Goal: Task Accomplishment & Management: Manage account settings

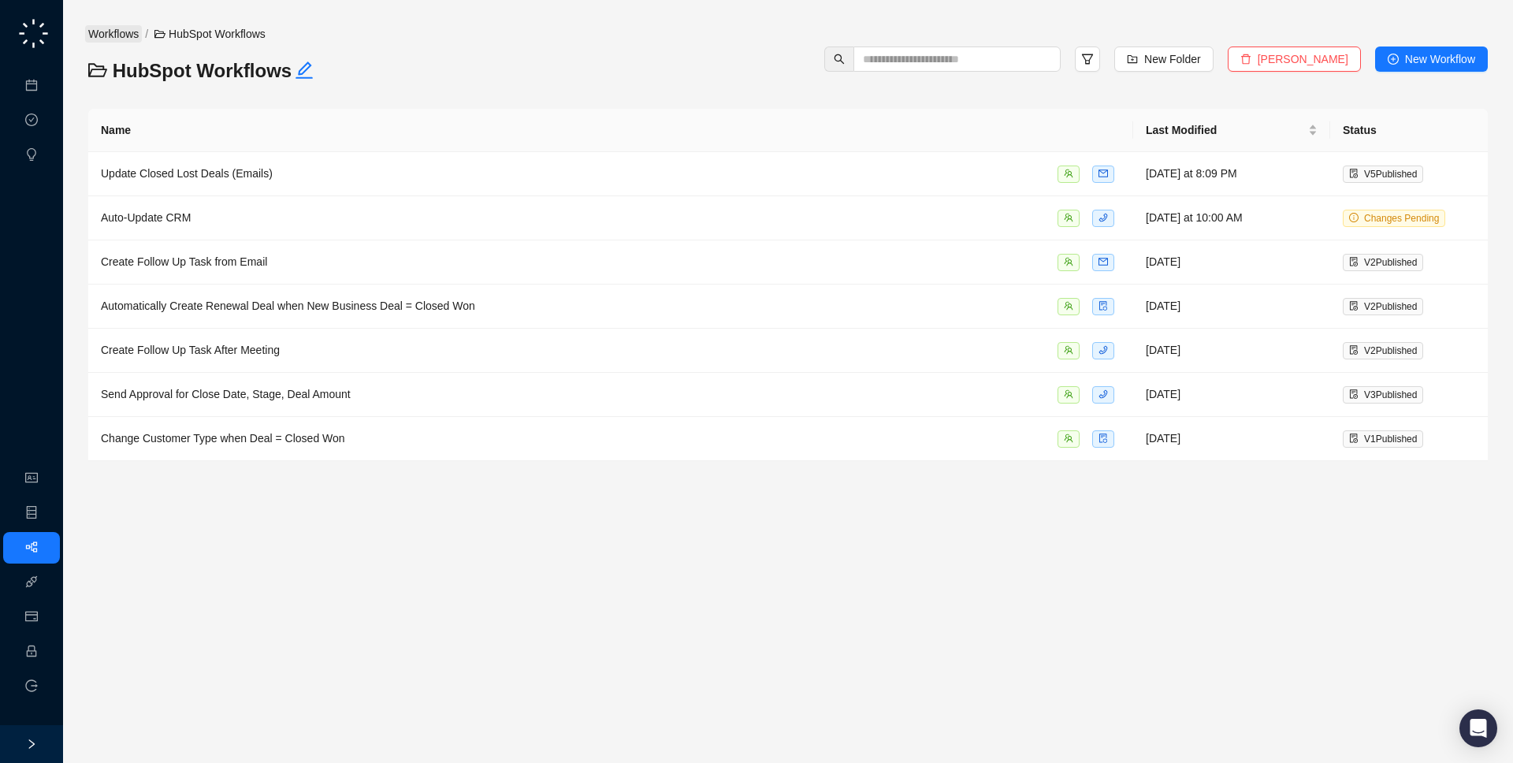
click at [121, 39] on link "Workflows" at bounding box center [113, 33] width 57 height 17
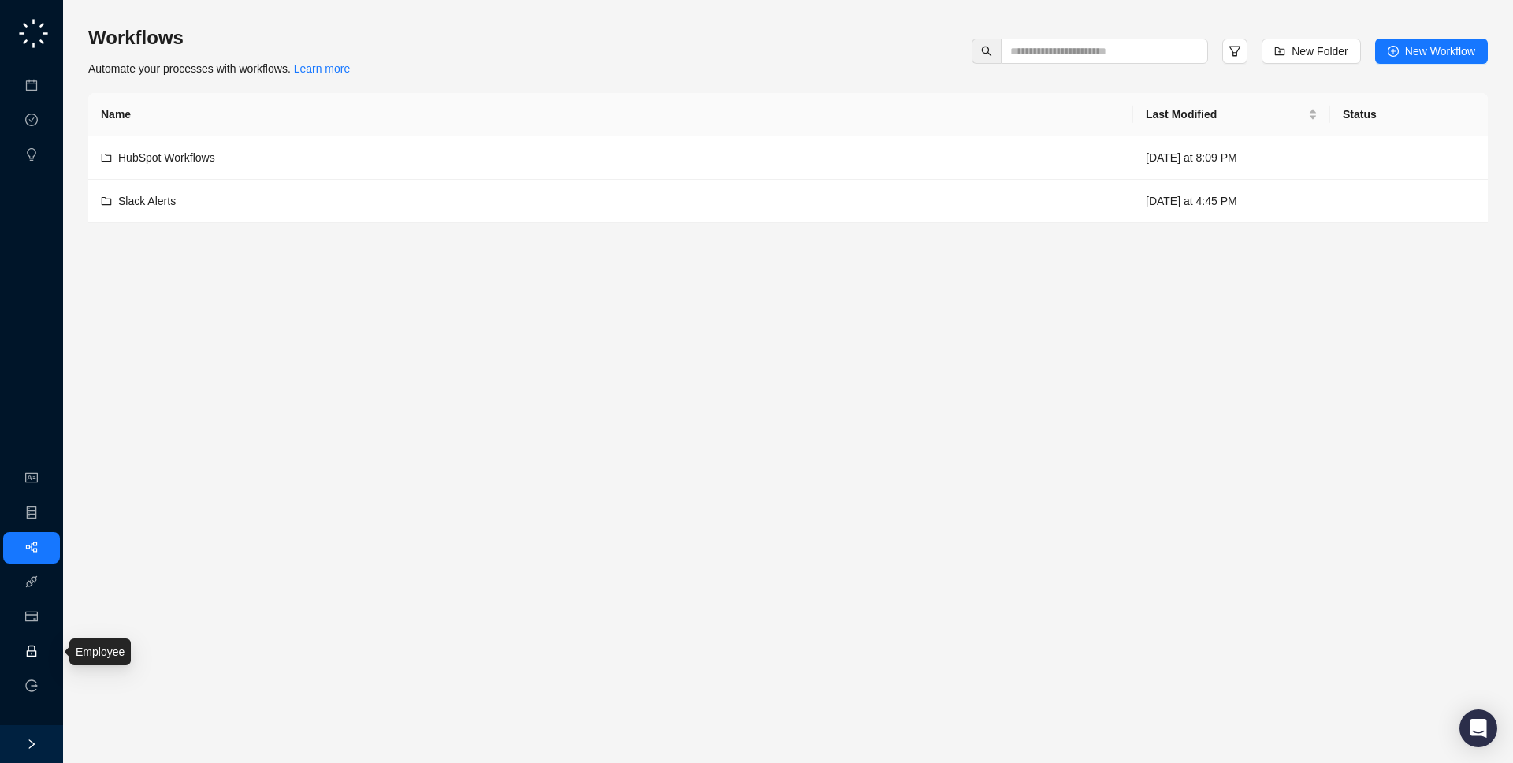
click at [46, 649] on link "Employee" at bounding box center [70, 652] width 49 height 13
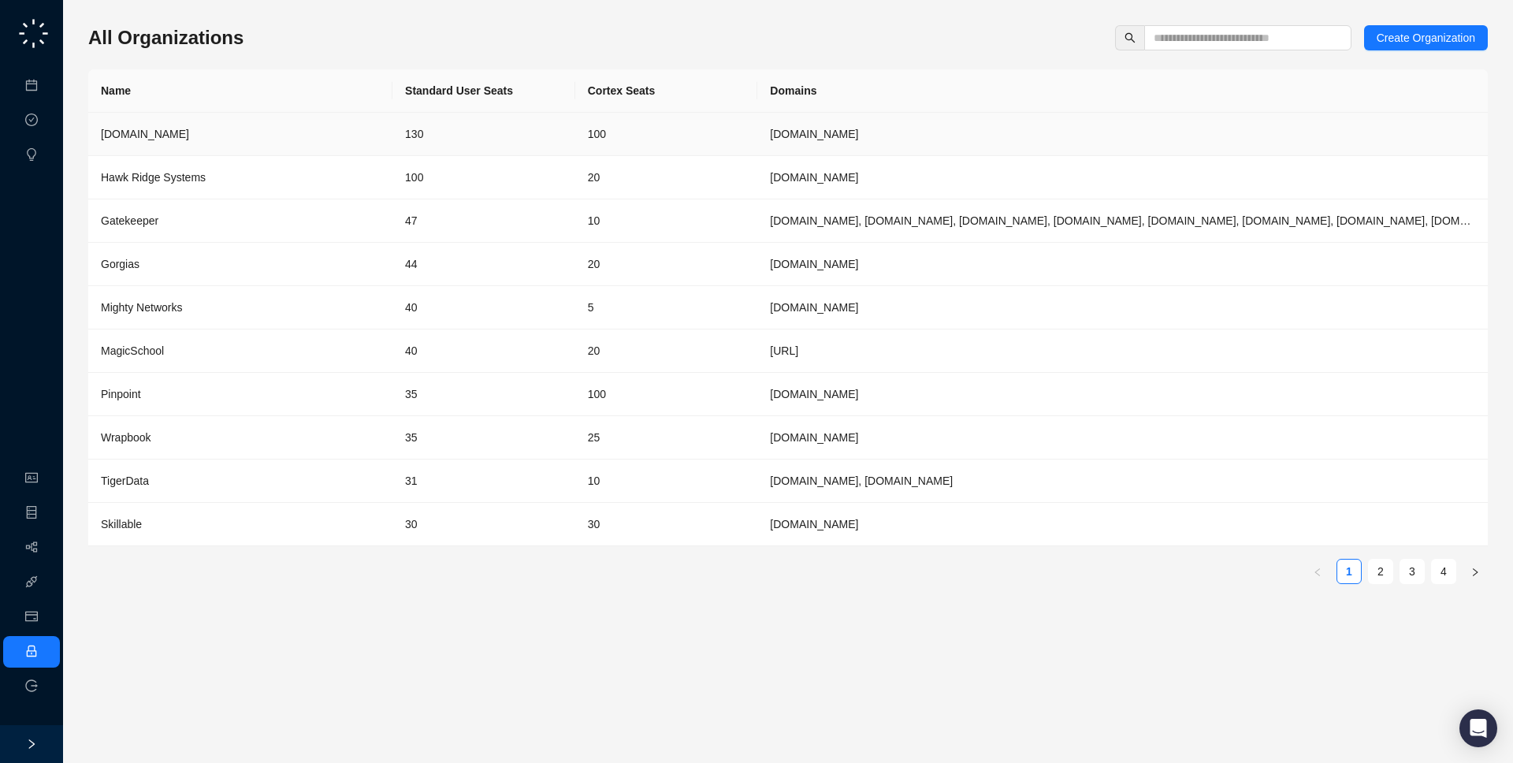
click at [342, 119] on td "[DOMAIN_NAME]" at bounding box center [240, 134] width 304 height 43
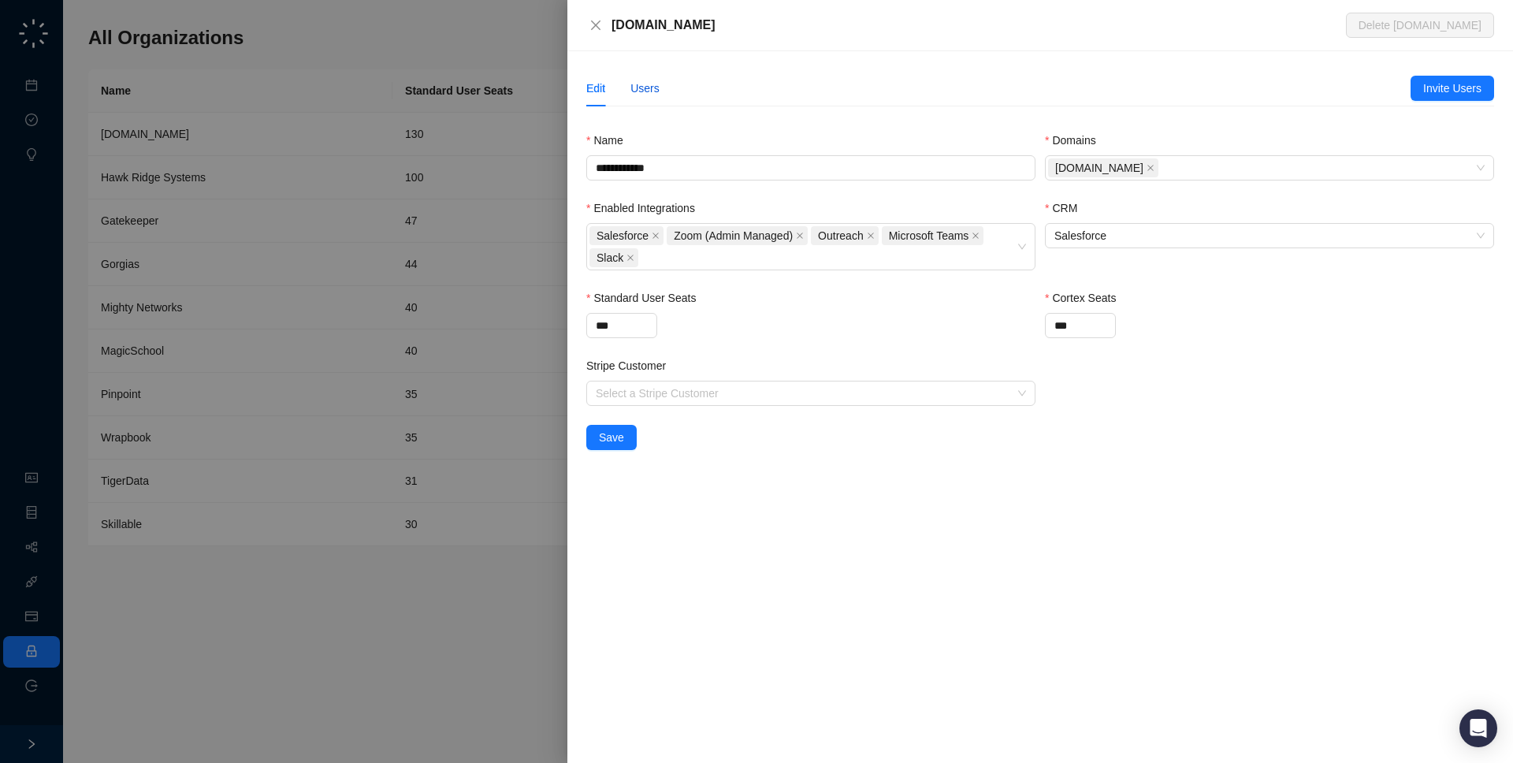
click at [650, 89] on div "Users" at bounding box center [645, 88] width 29 height 17
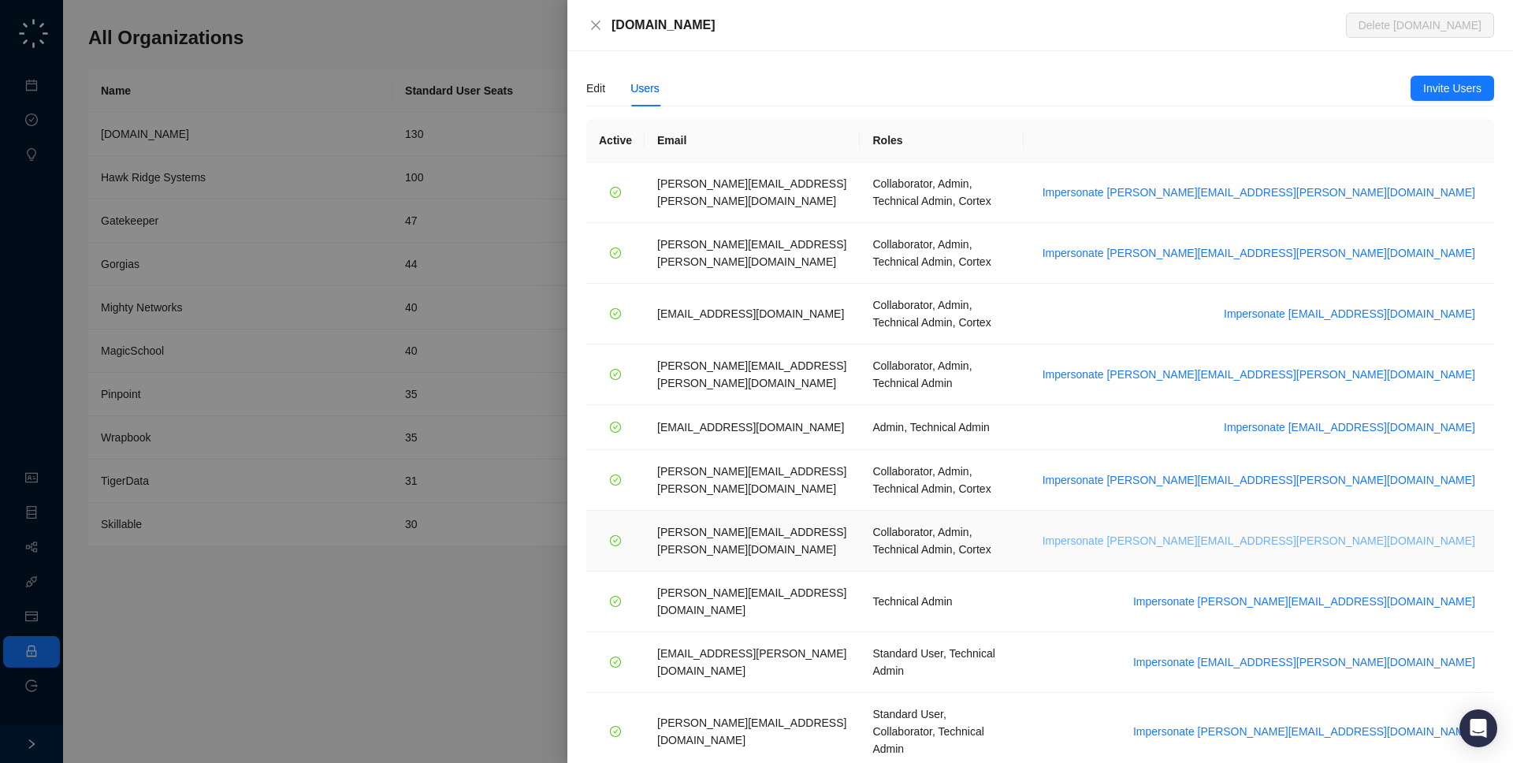
click at [1371, 532] on span "Impersonate tom.barber@synthesia.io" at bounding box center [1259, 540] width 433 height 17
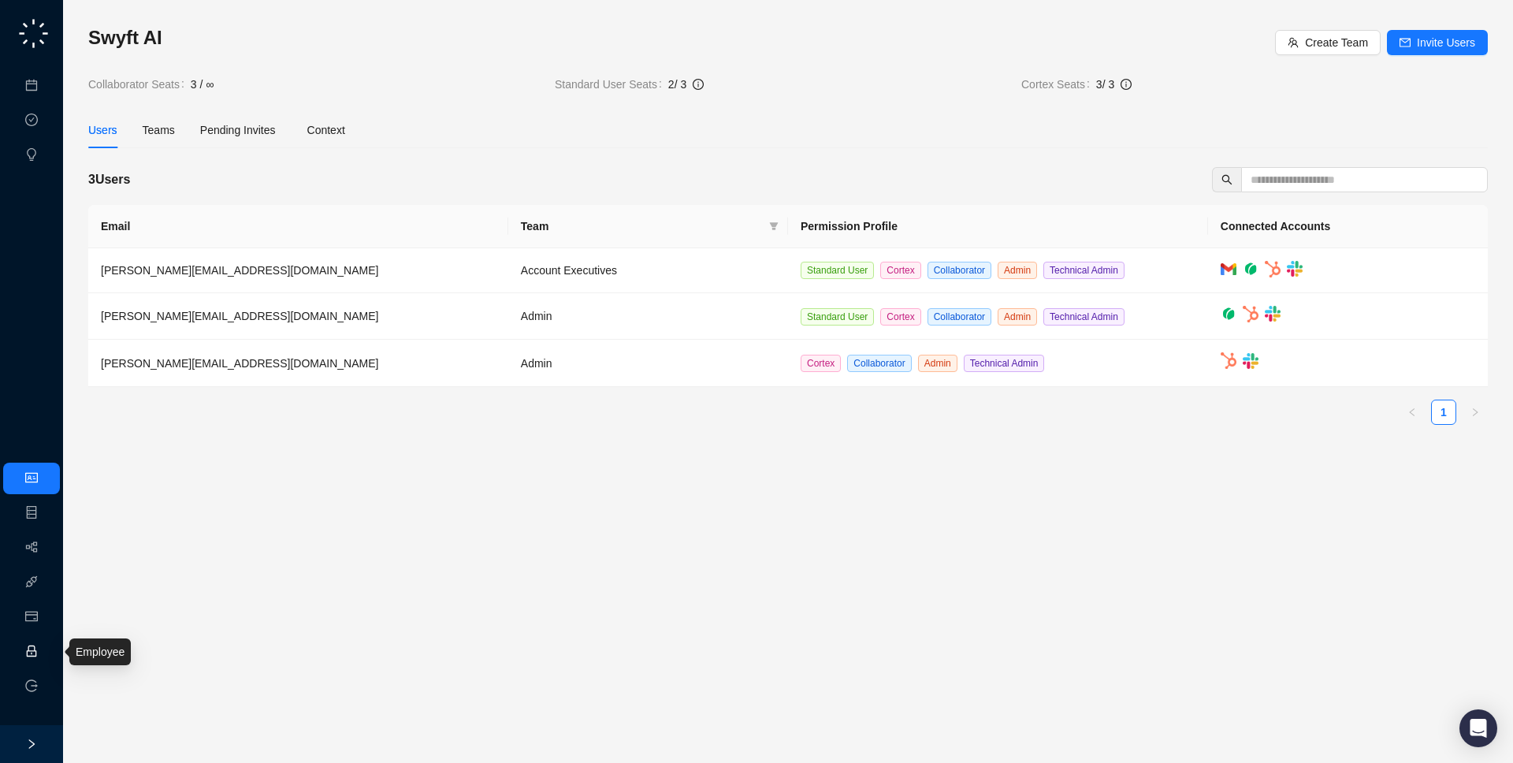
click at [46, 650] on link "Employee" at bounding box center [70, 652] width 49 height 13
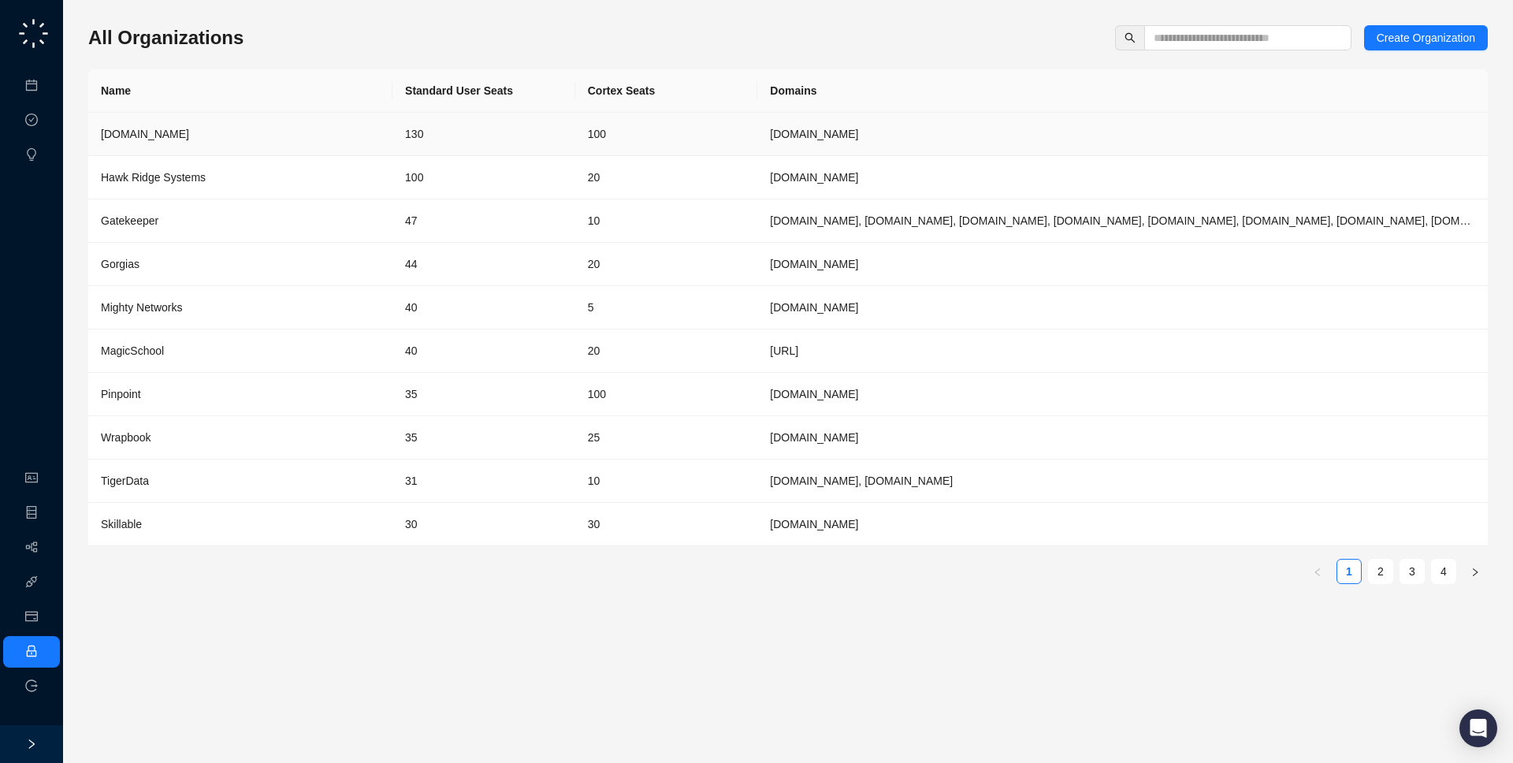
click at [503, 139] on td "130" at bounding box center [484, 134] width 183 height 43
click at [731, 117] on td "100" at bounding box center [666, 134] width 183 height 43
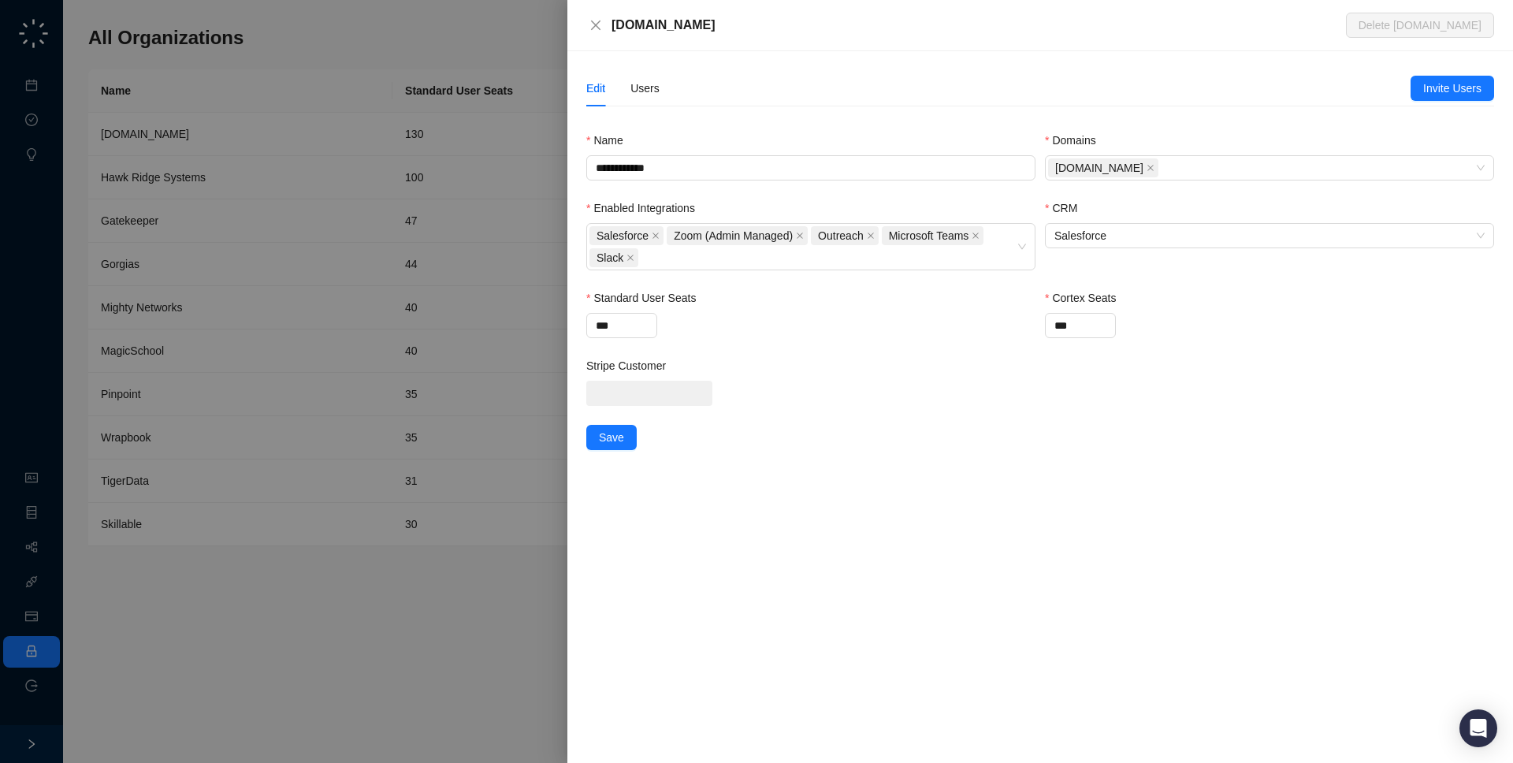
click at [707, 29] on div "[DOMAIN_NAME]" at bounding box center [979, 25] width 735 height 19
click at [649, 84] on div "Users" at bounding box center [645, 88] width 29 height 17
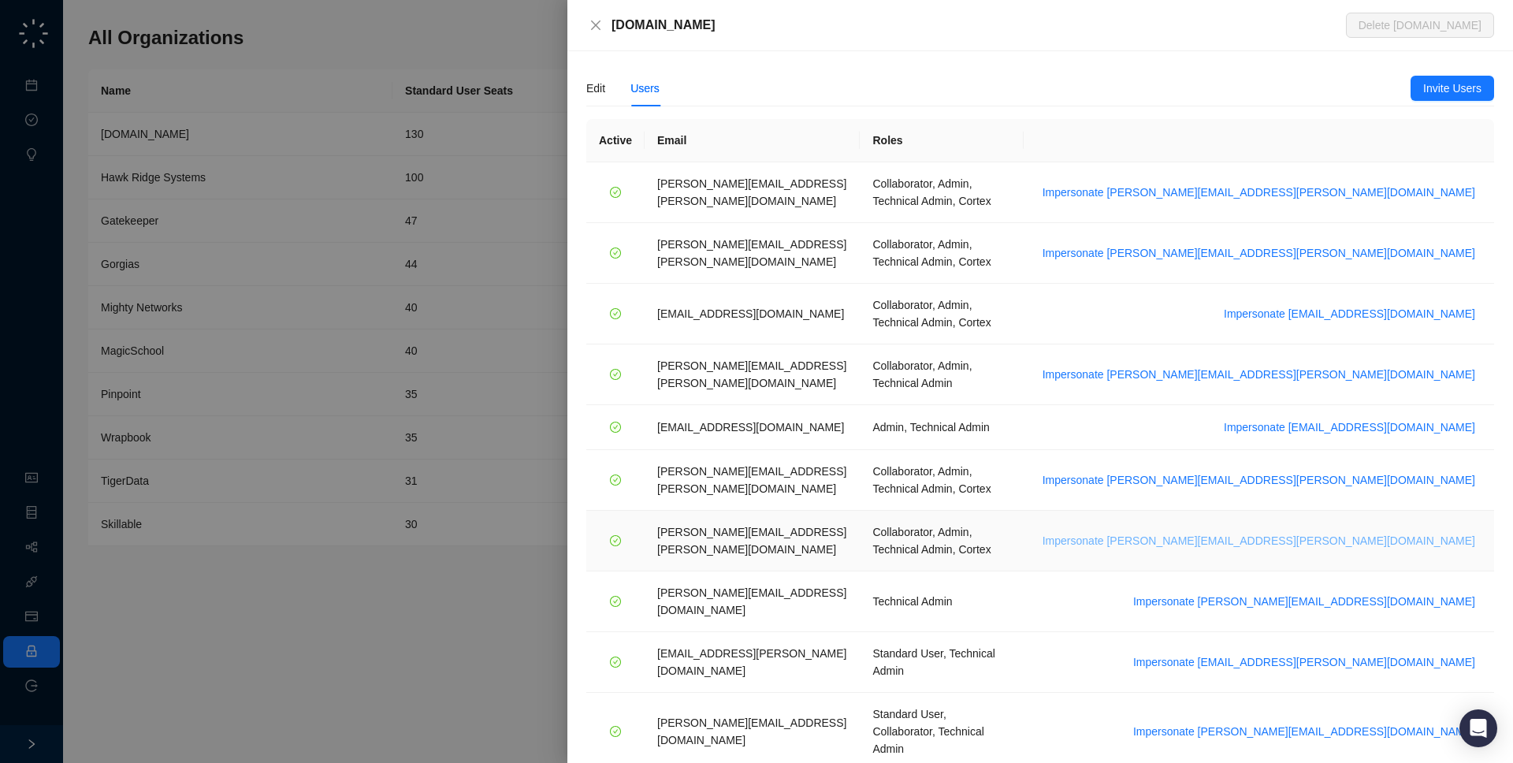
click at [1380, 532] on span "Impersonate tom.barber@synthesia.io" at bounding box center [1259, 540] width 433 height 17
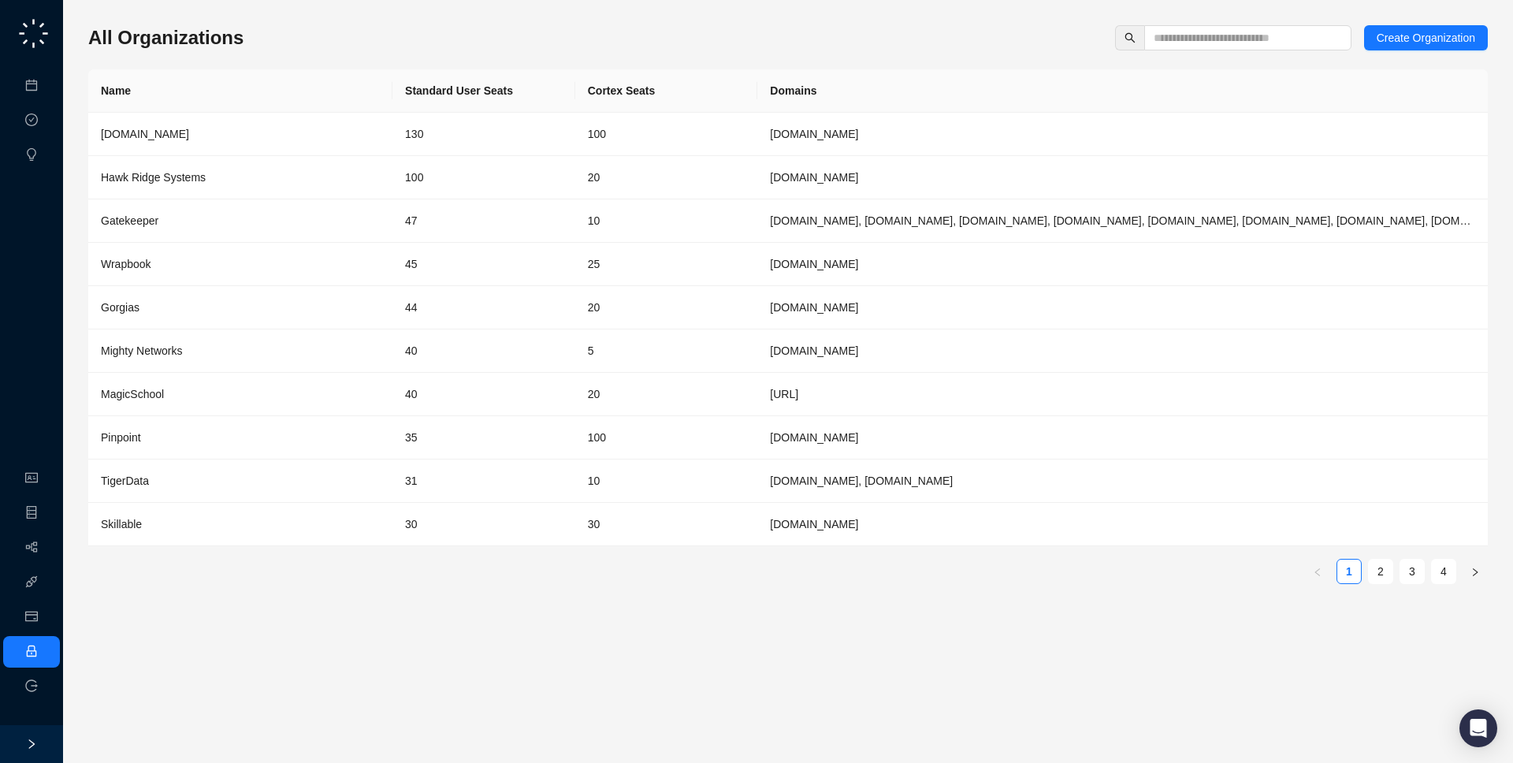
click at [540, 43] on div "All Organizations Create Organization" at bounding box center [788, 37] width 1400 height 25
click at [46, 89] on link "Meetings & Calls" at bounding box center [87, 86] width 83 height 13
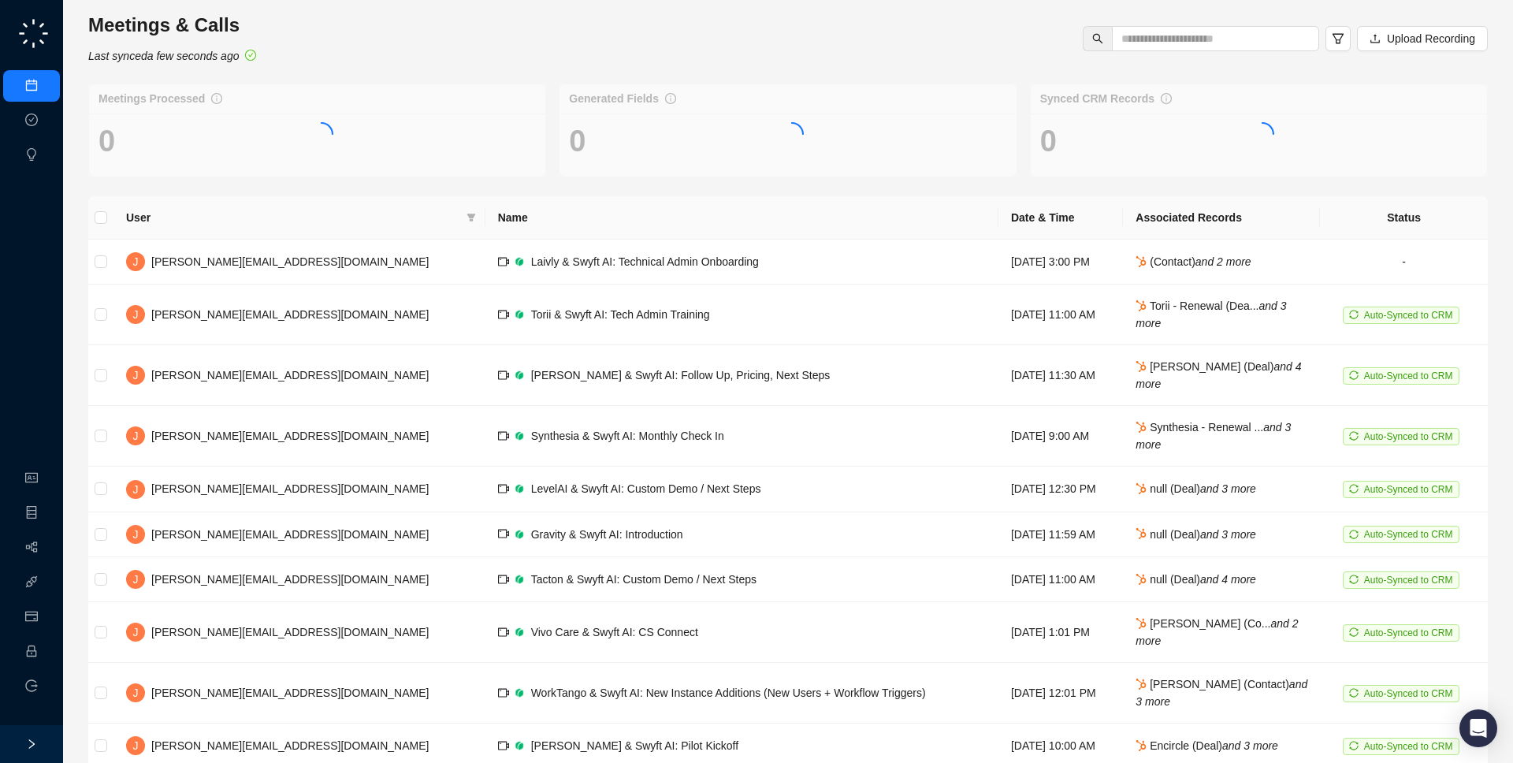
drag, startPoint x: 379, startPoint y: 59, endPoint x: 386, endPoint y: 64, distance: 8.5
click at [386, 64] on div "Meetings & Calls Last synced a few seconds ago Upload Recording" at bounding box center [788, 39] width 1409 height 52
click at [1077, 254] on td "Tuesday, 09/09/25, 3:00 PM" at bounding box center [1061, 262] width 125 height 45
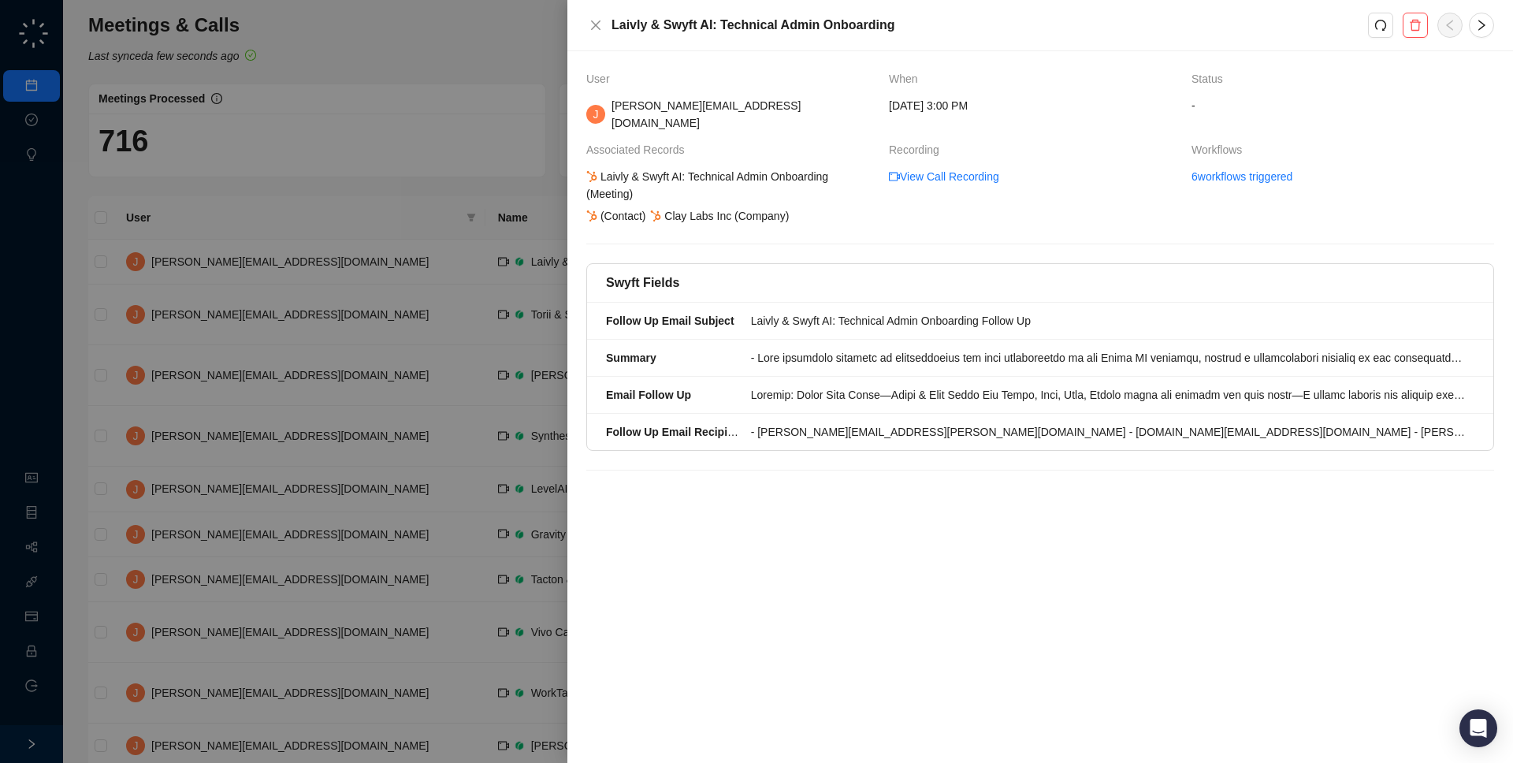
click at [293, 286] on div at bounding box center [756, 381] width 1513 height 763
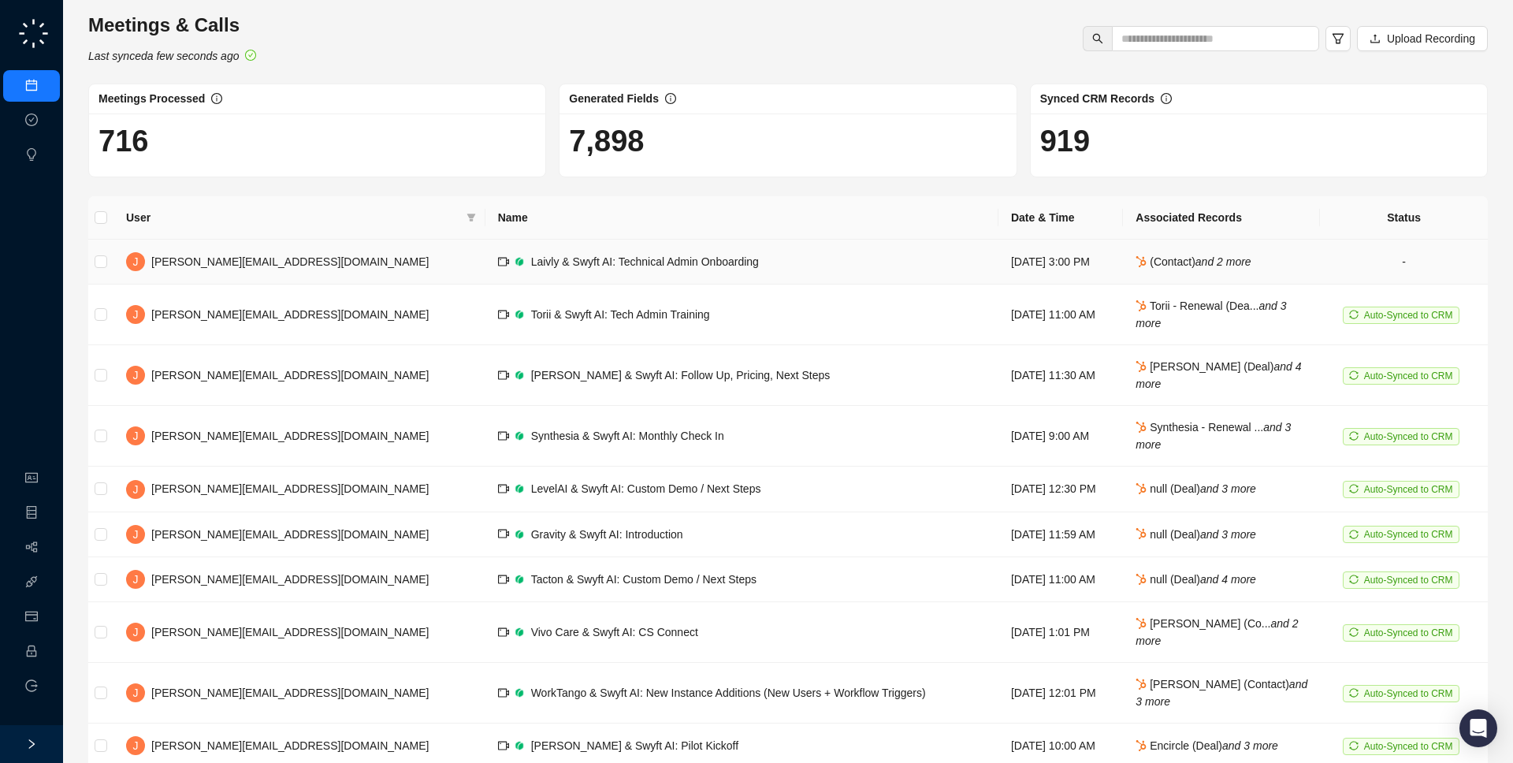
click at [551, 247] on td "Laivly & Swyft AI: Technical Admin Onboarding" at bounding box center [742, 262] width 513 height 45
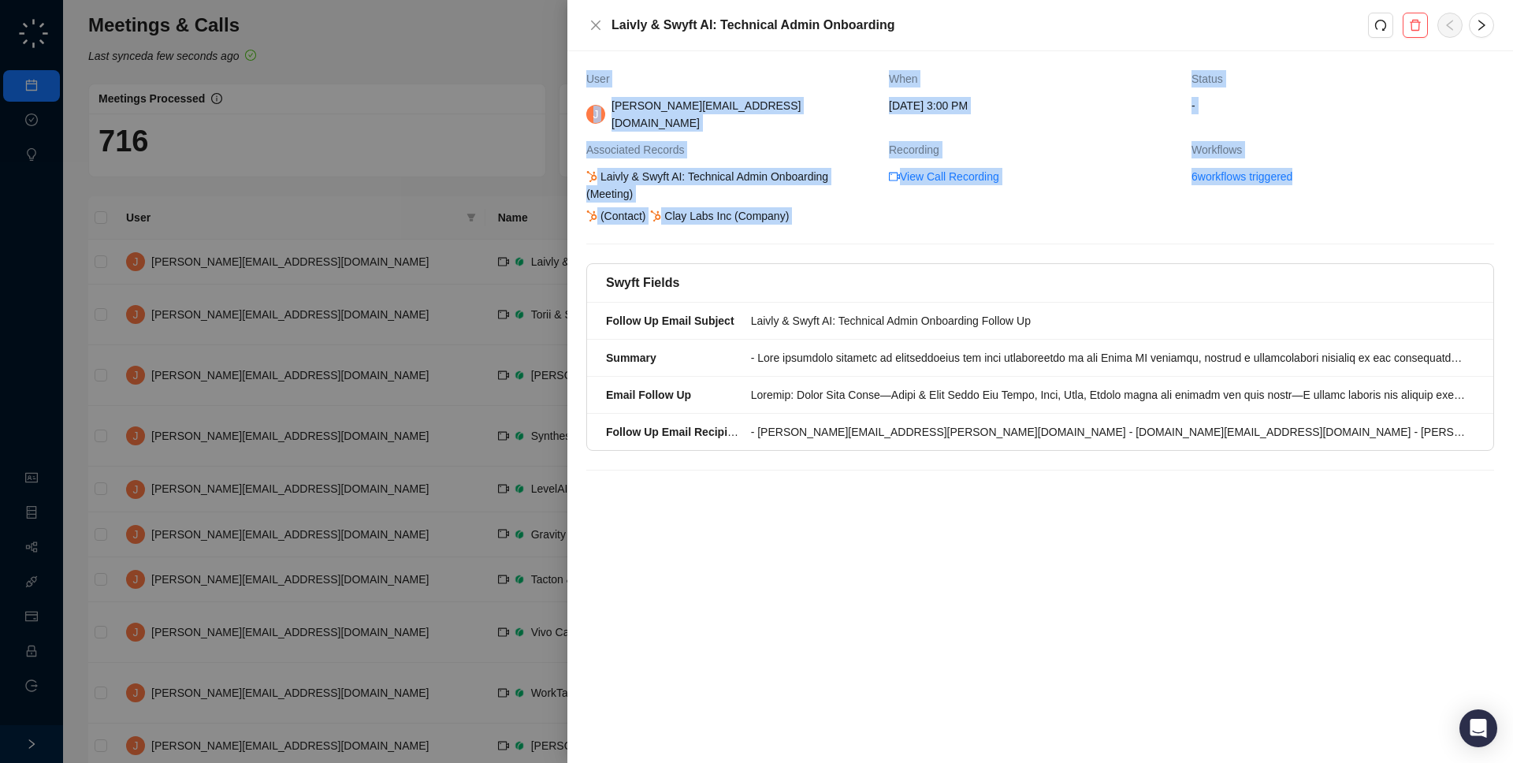
drag, startPoint x: 612, startPoint y: 220, endPoint x: 571, endPoint y: 172, distance: 63.7
click at [571, 172] on div "User When Status J jake@swyftai.com Tuesday, 09/09/25, 3:00 PM - Associated Rec…" at bounding box center [1040, 407] width 946 height 712
click at [591, 210] on icon at bounding box center [592, 215] width 10 height 11
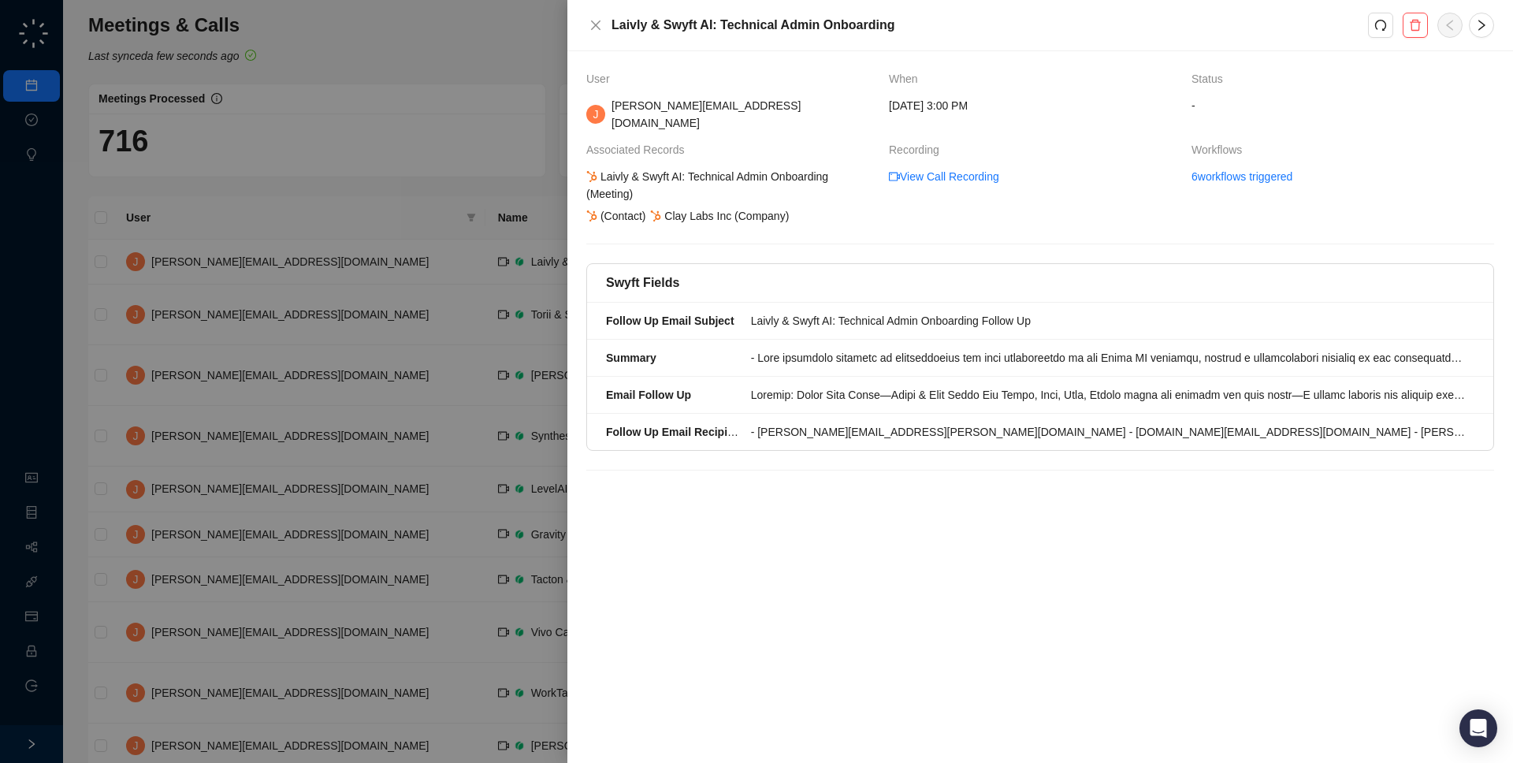
click at [511, 297] on div at bounding box center [756, 381] width 1513 height 763
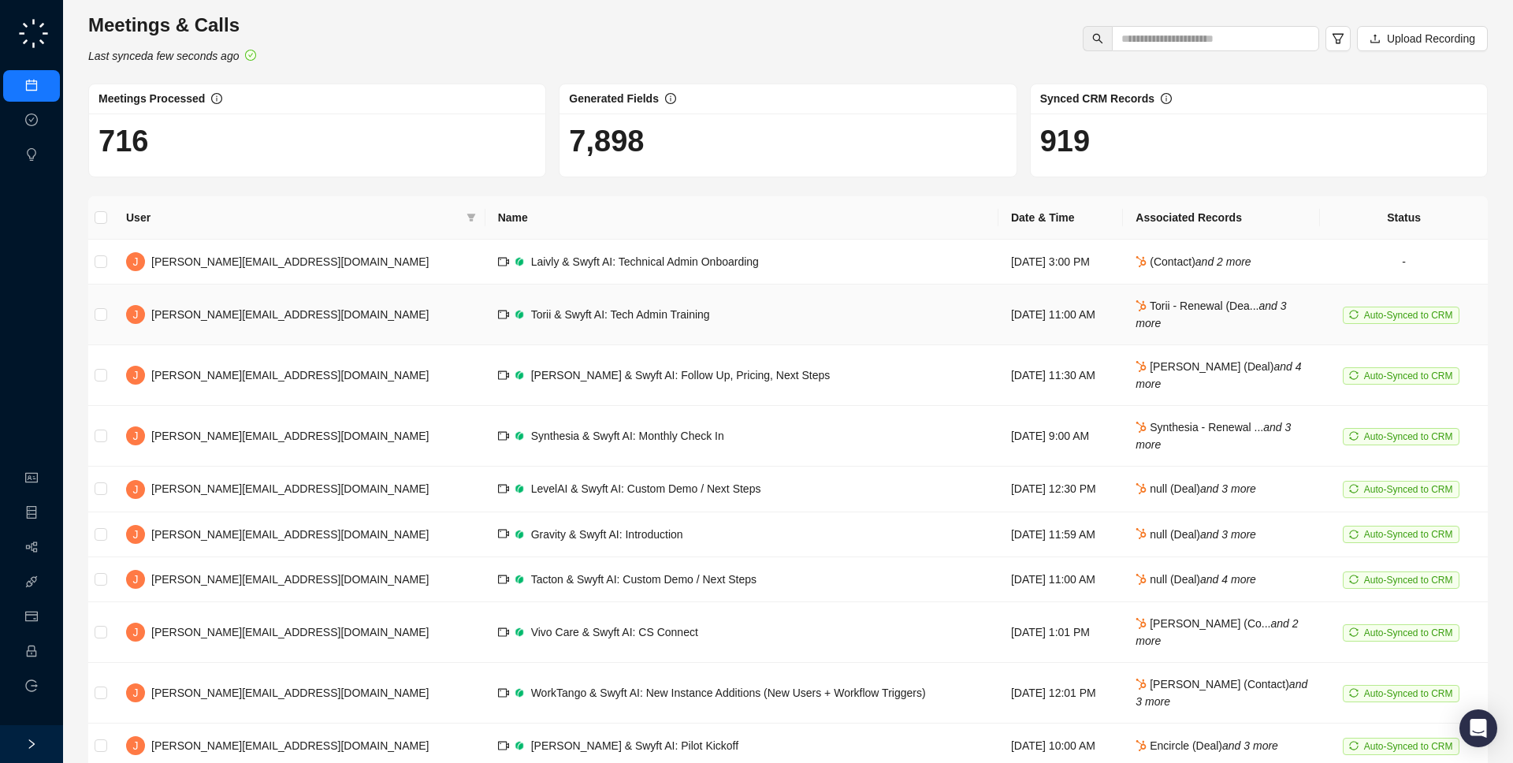
click at [511, 300] on td "Torii & Swyft AI: Tech Admin Training" at bounding box center [742, 315] width 513 height 61
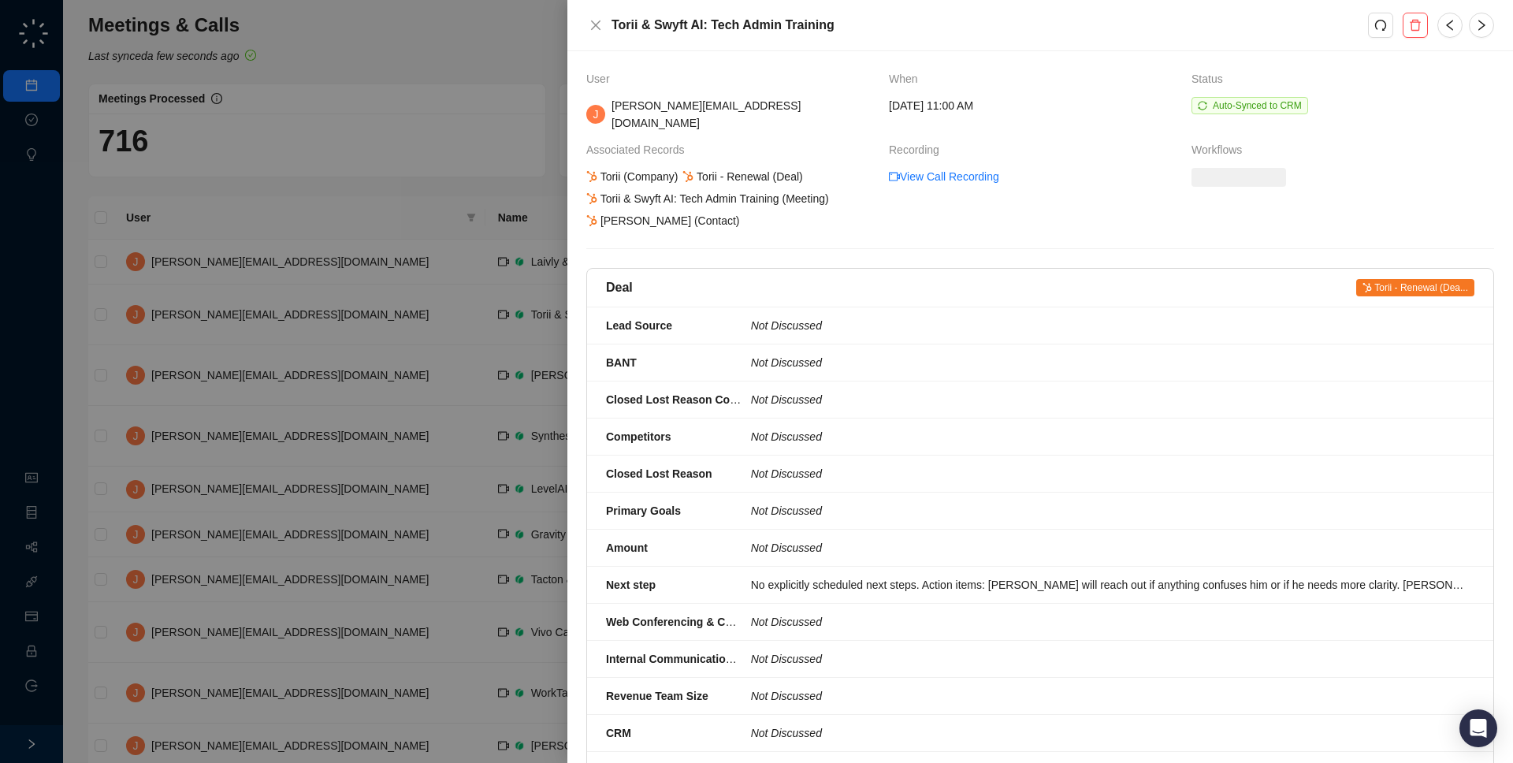
click at [511, 300] on div at bounding box center [756, 381] width 1513 height 763
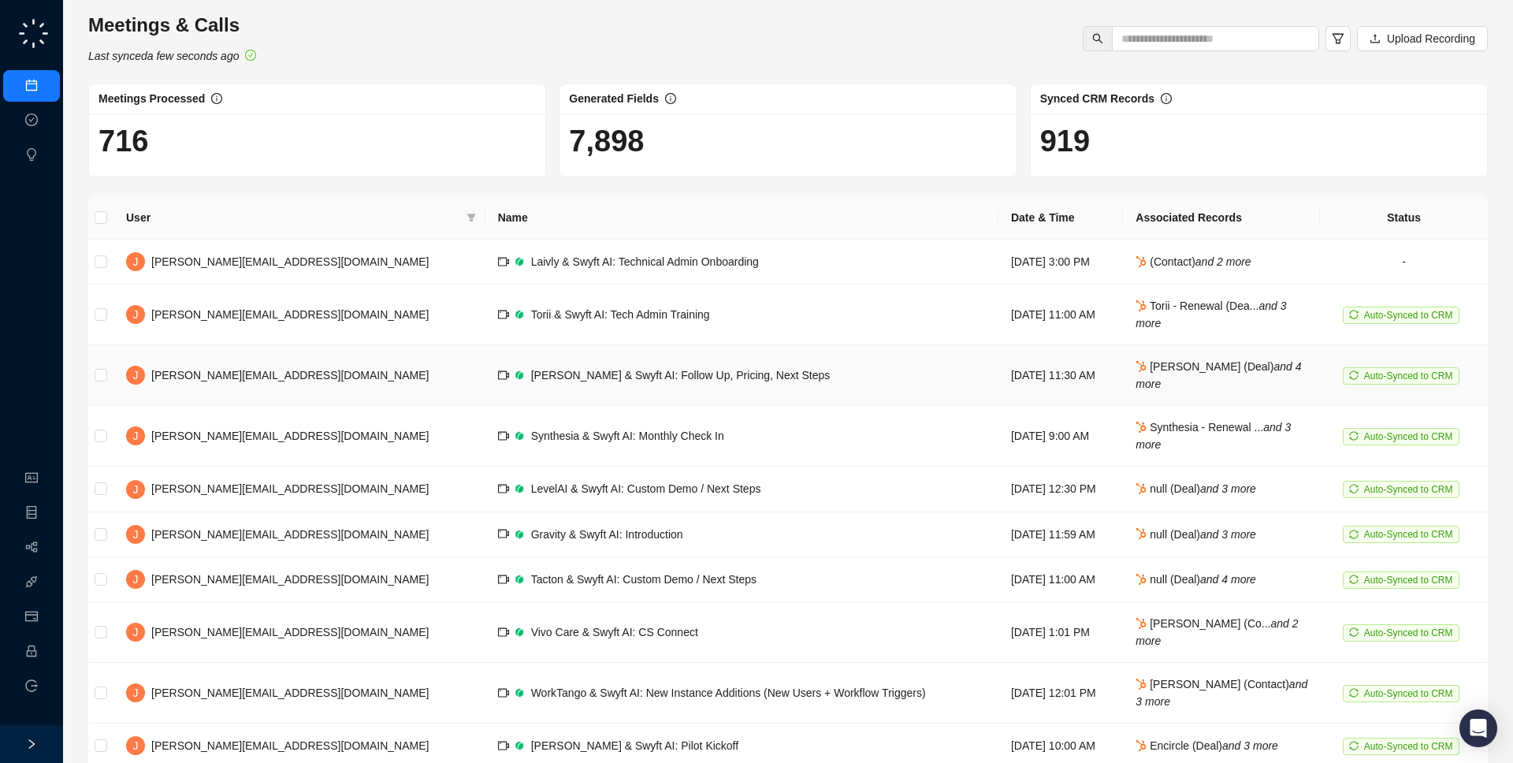
click at [505, 356] on td "Copado & Swyft AI: Follow Up, Pricing, Next Steps" at bounding box center [742, 375] width 513 height 61
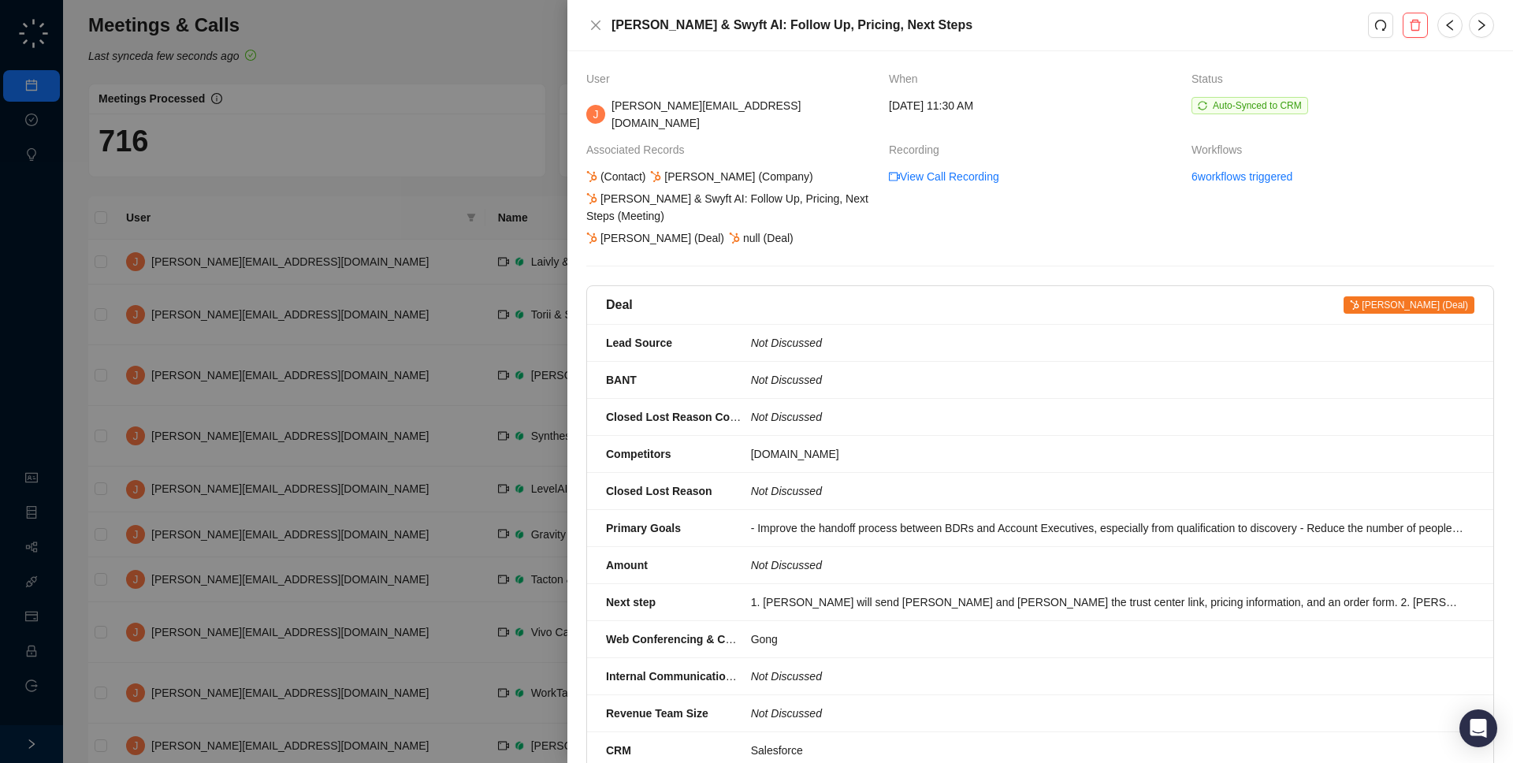
click at [465, 354] on div at bounding box center [756, 381] width 1513 height 763
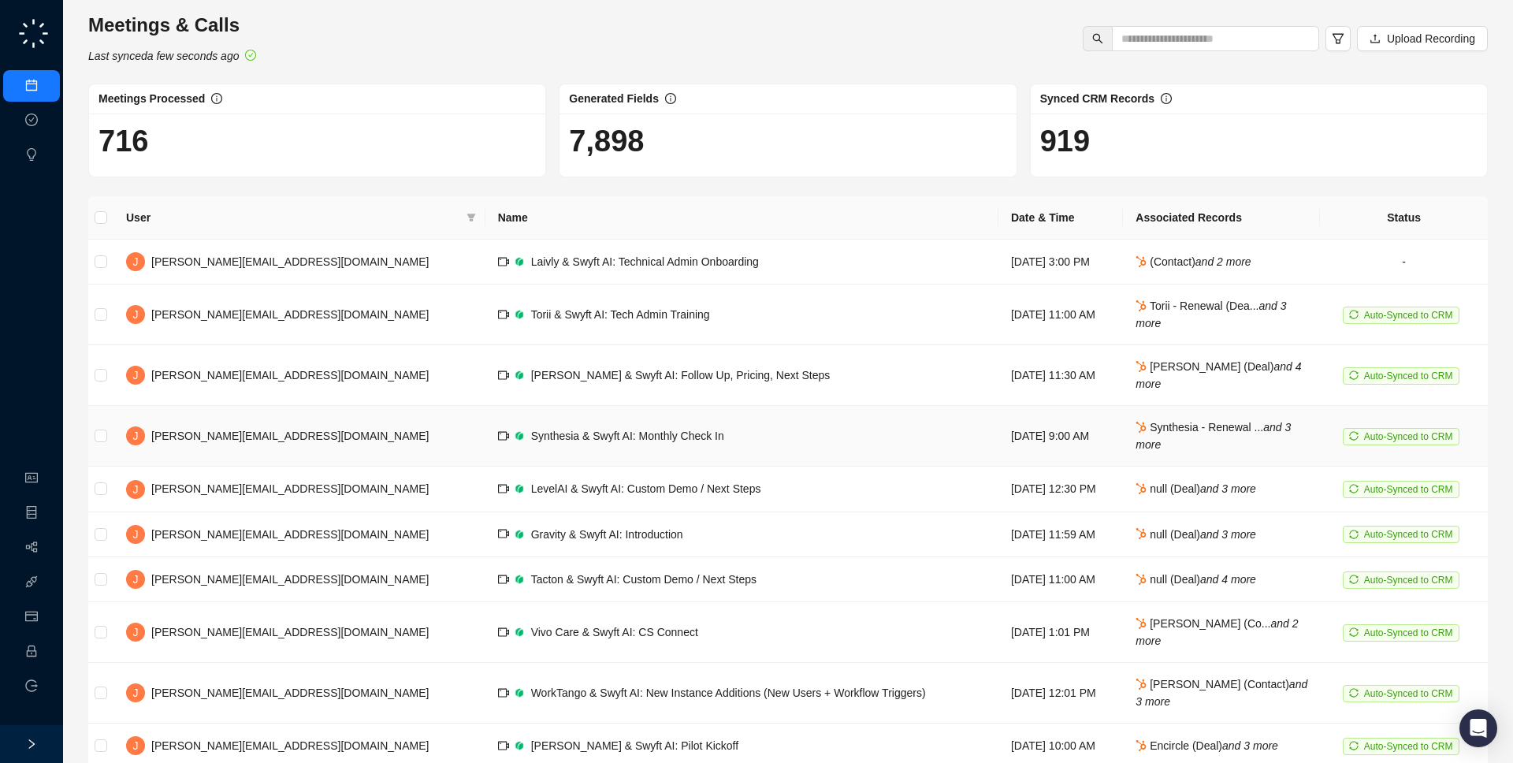
click at [661, 429] on td "Synthesia & Swyft AI: Monthly Check In" at bounding box center [742, 436] width 513 height 61
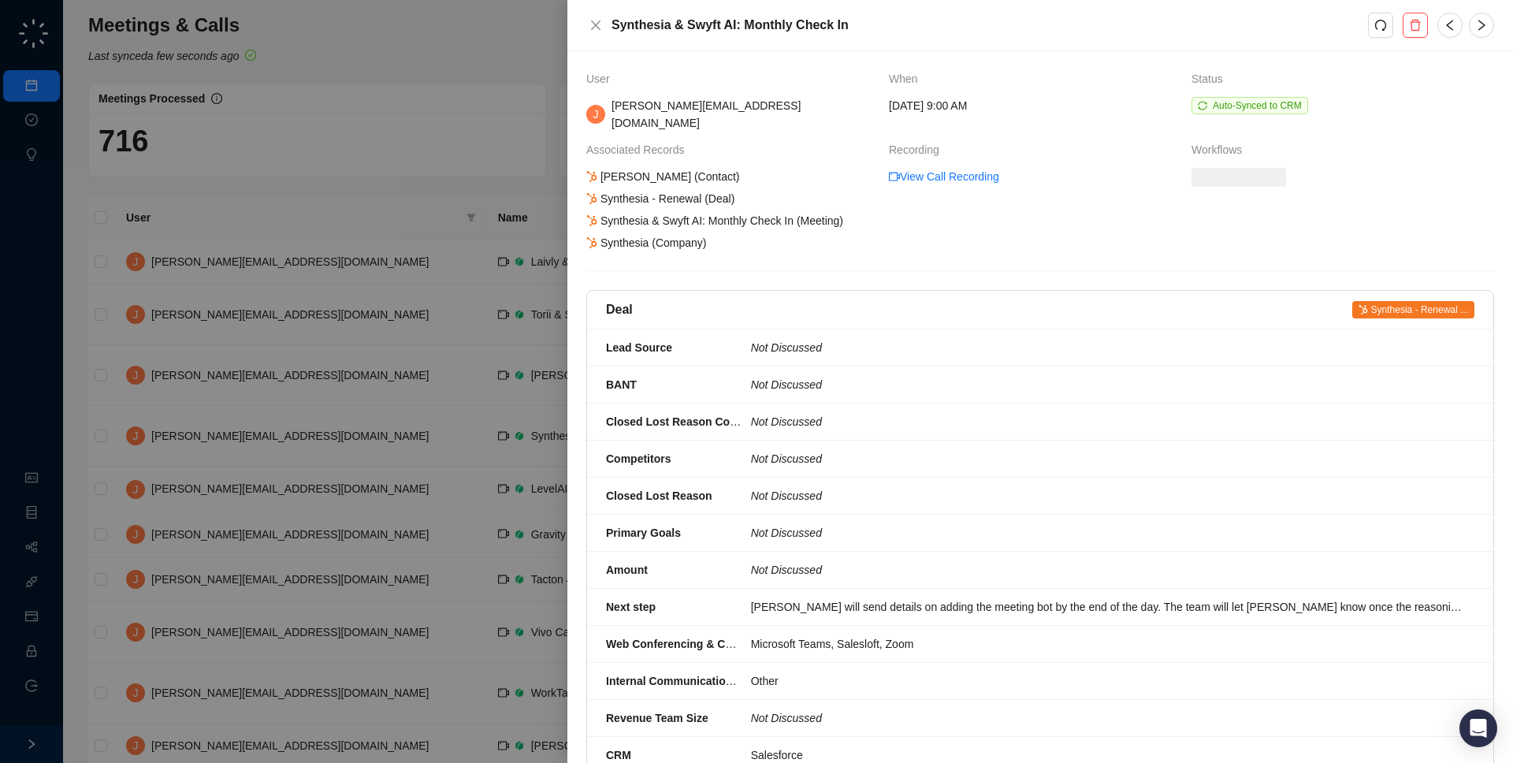
click at [487, 422] on div at bounding box center [756, 381] width 1513 height 763
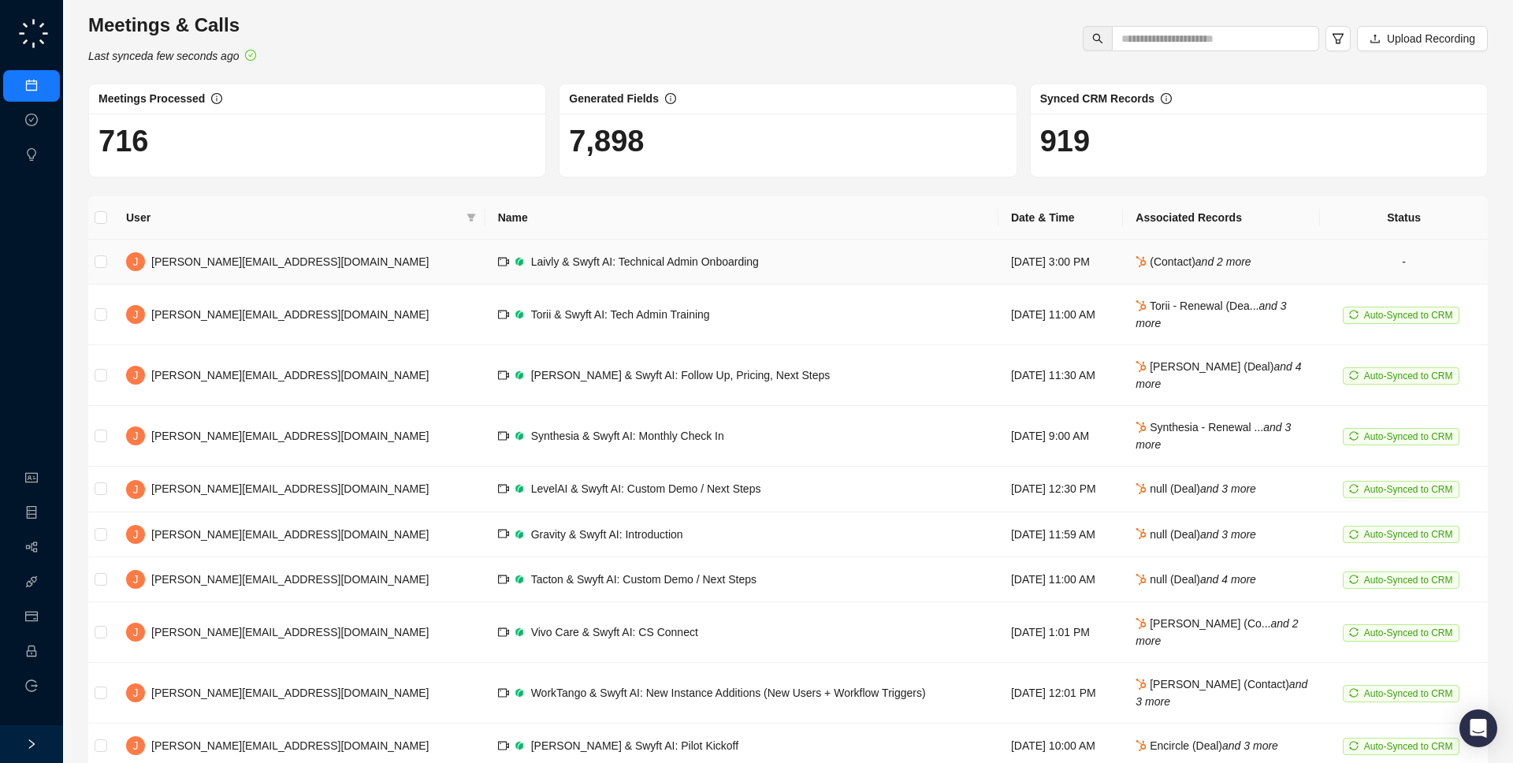
click at [1205, 259] on icon "and 2 more" at bounding box center [1224, 261] width 56 height 13
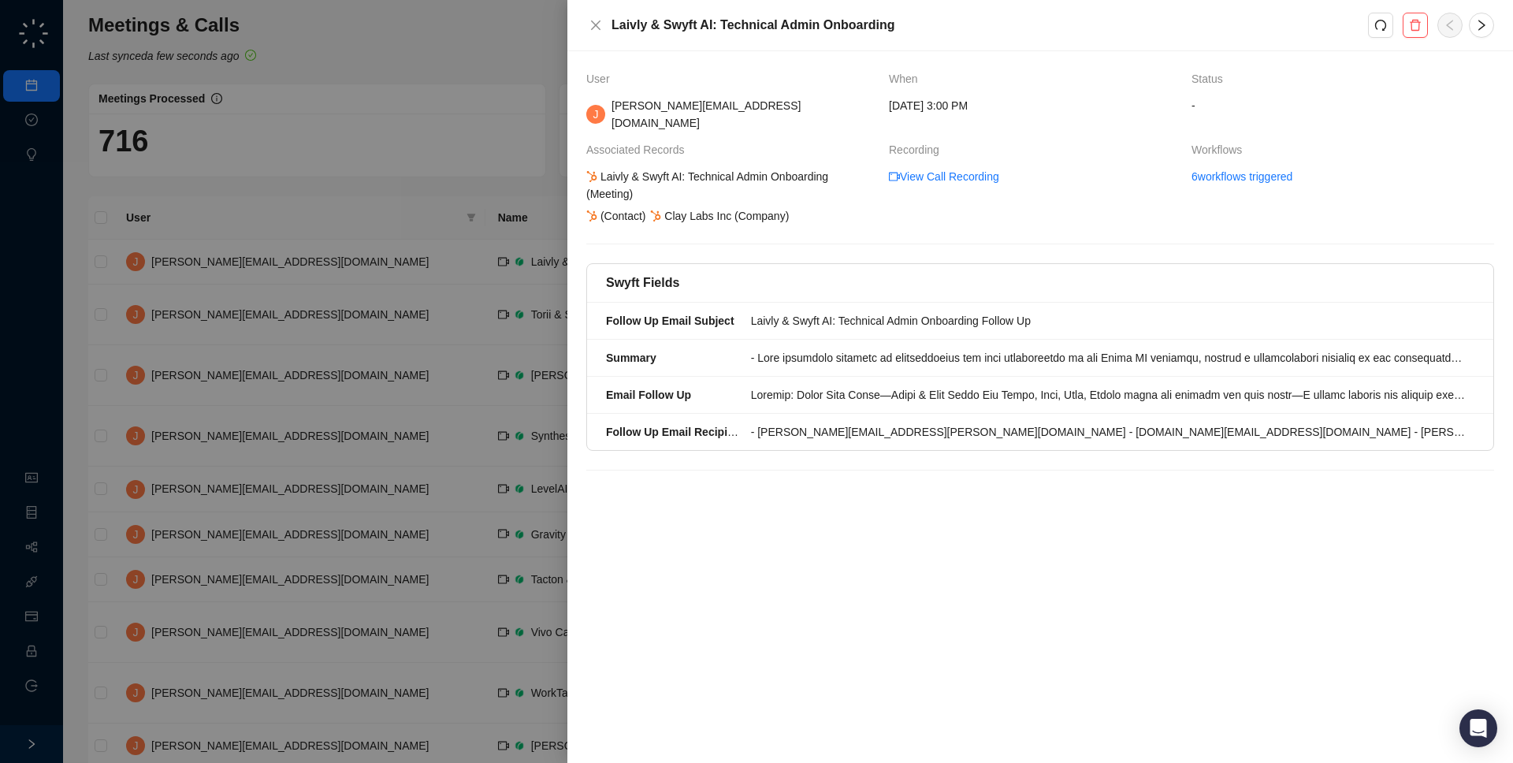
click at [348, 389] on div at bounding box center [756, 381] width 1513 height 763
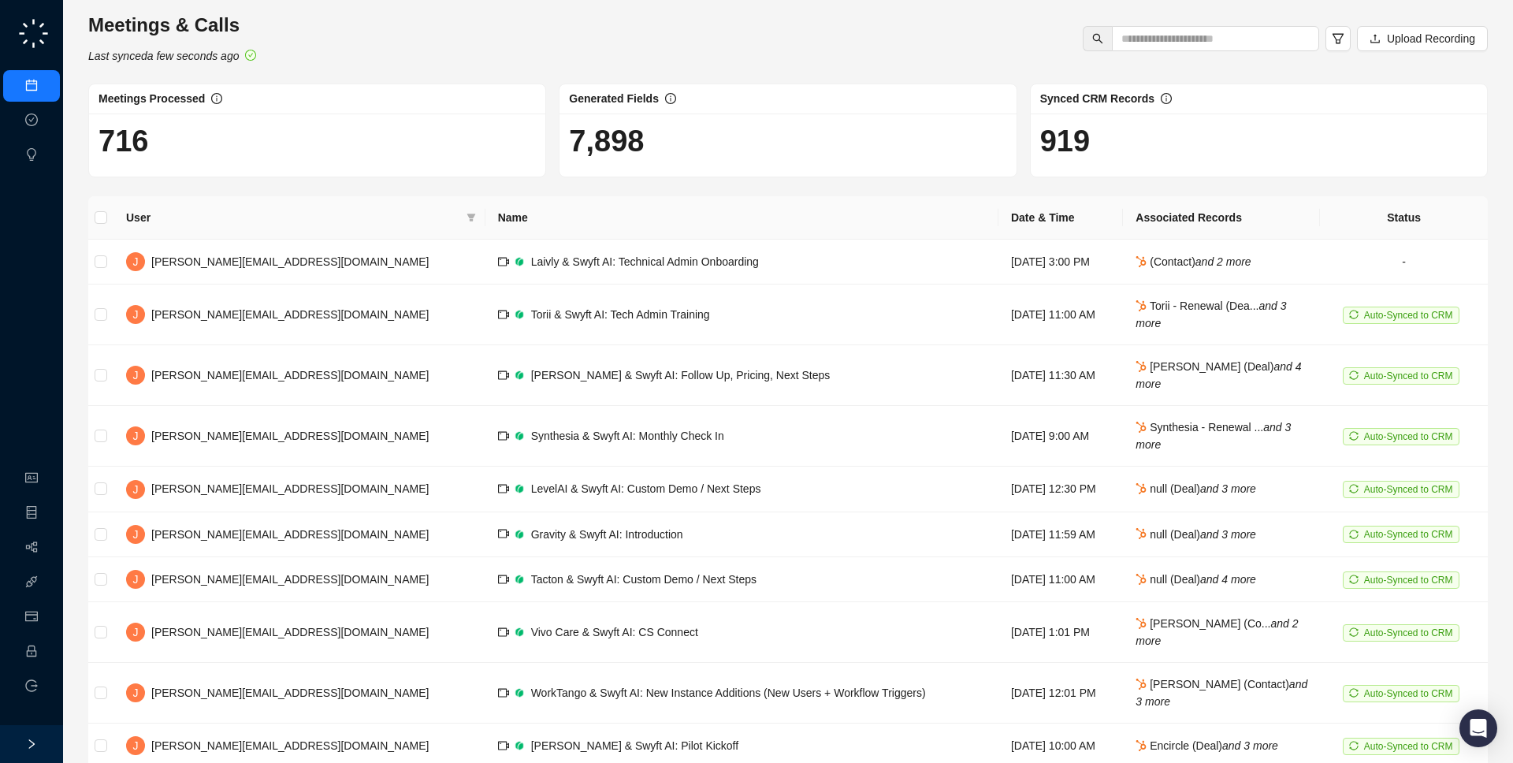
click at [30, 634] on ul "Organization Object Manager Workflows Integrations Usage & Billing Employee Log…" at bounding box center [31, 583] width 63 height 246
drag, startPoint x: 22, startPoint y: 647, endPoint x: 10, endPoint y: 649, distance: 12.1
click at [46, 647] on link "Employee" at bounding box center [70, 652] width 49 height 13
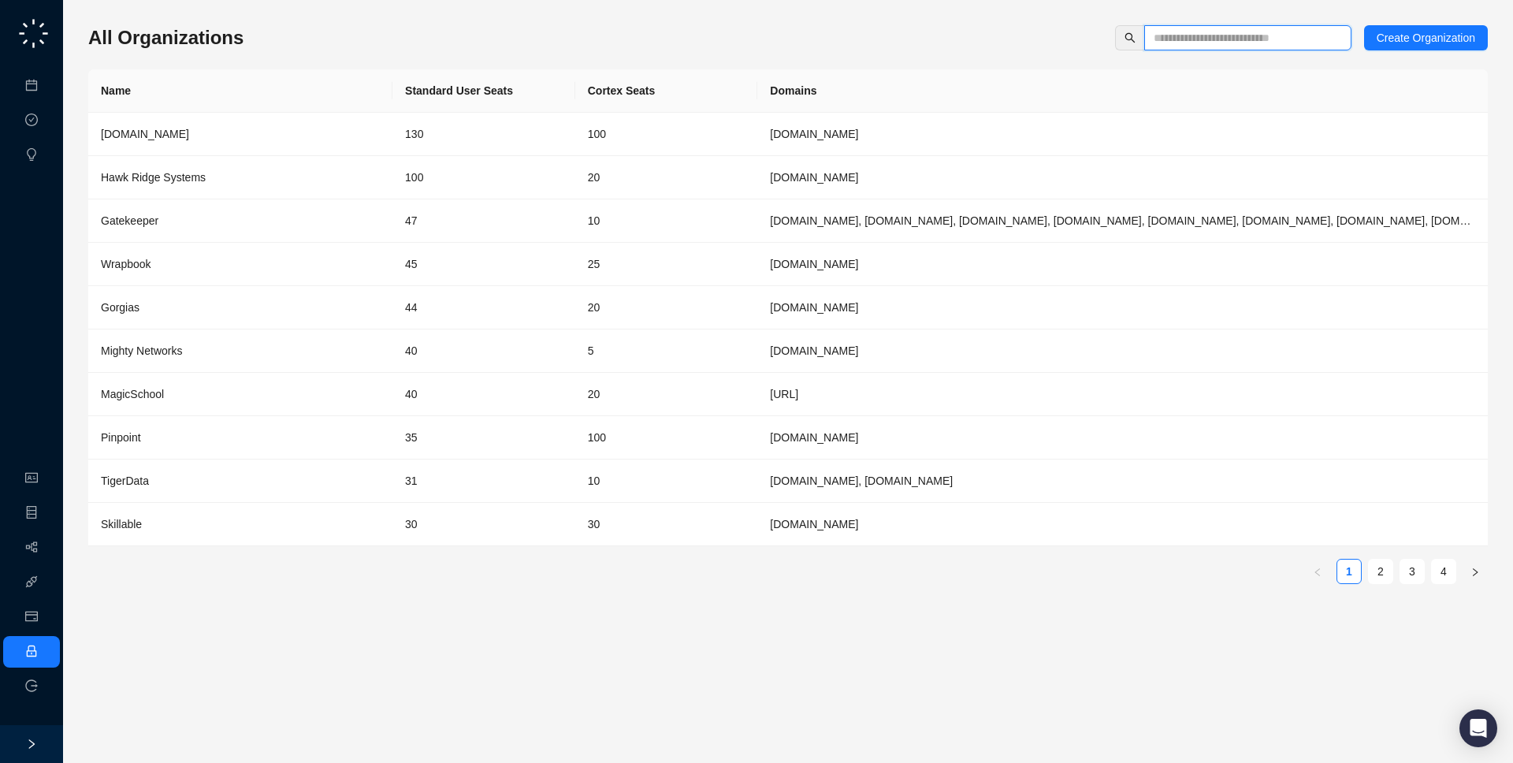
click at [1217, 29] on input "text" at bounding box center [1242, 37] width 176 height 17
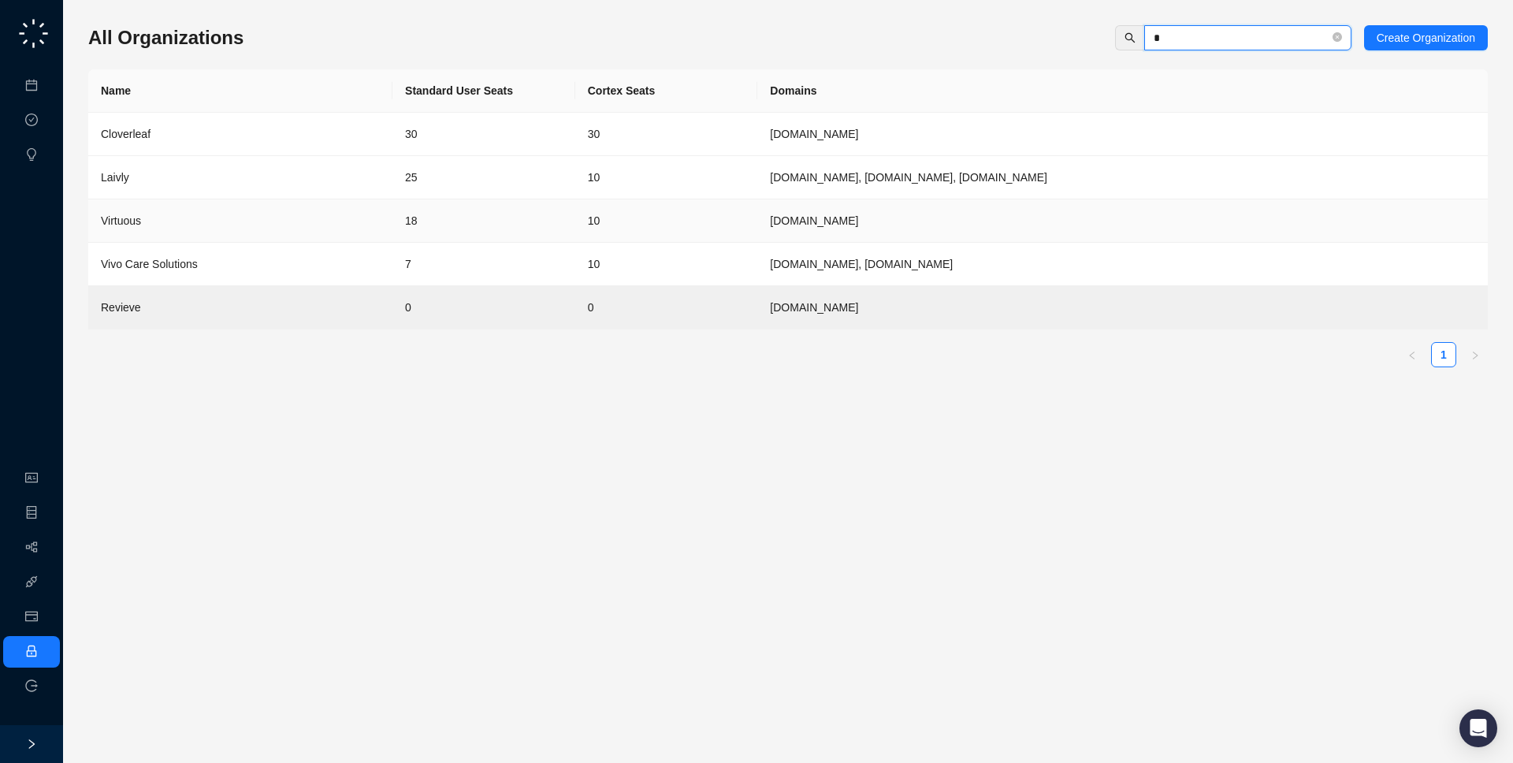
type input "*"
click at [705, 214] on td "10" at bounding box center [666, 220] width 183 height 43
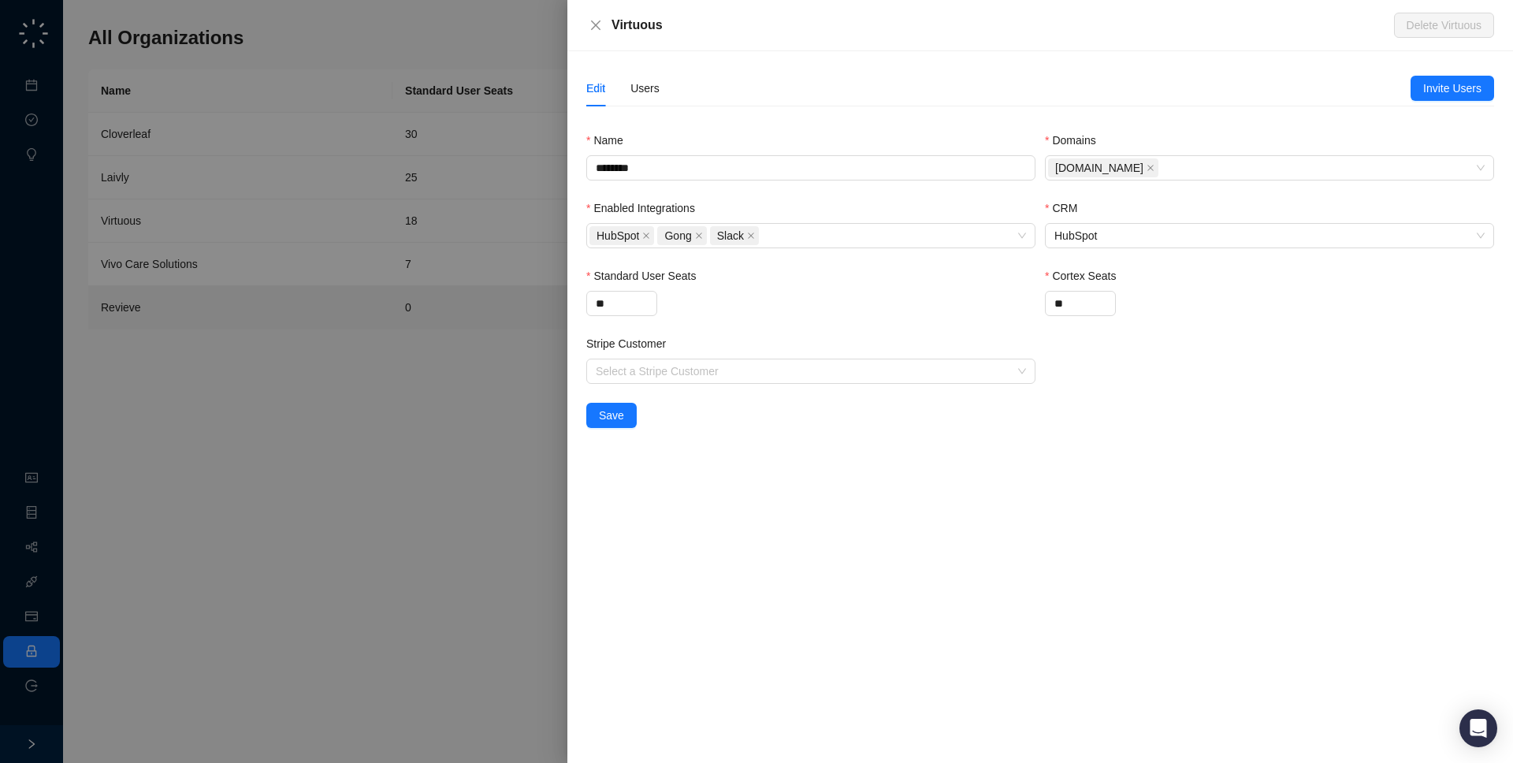
click at [660, 90] on div "Edit Users" at bounding box center [998, 88] width 824 height 36
click at [657, 90] on div "Users" at bounding box center [645, 88] width 29 height 17
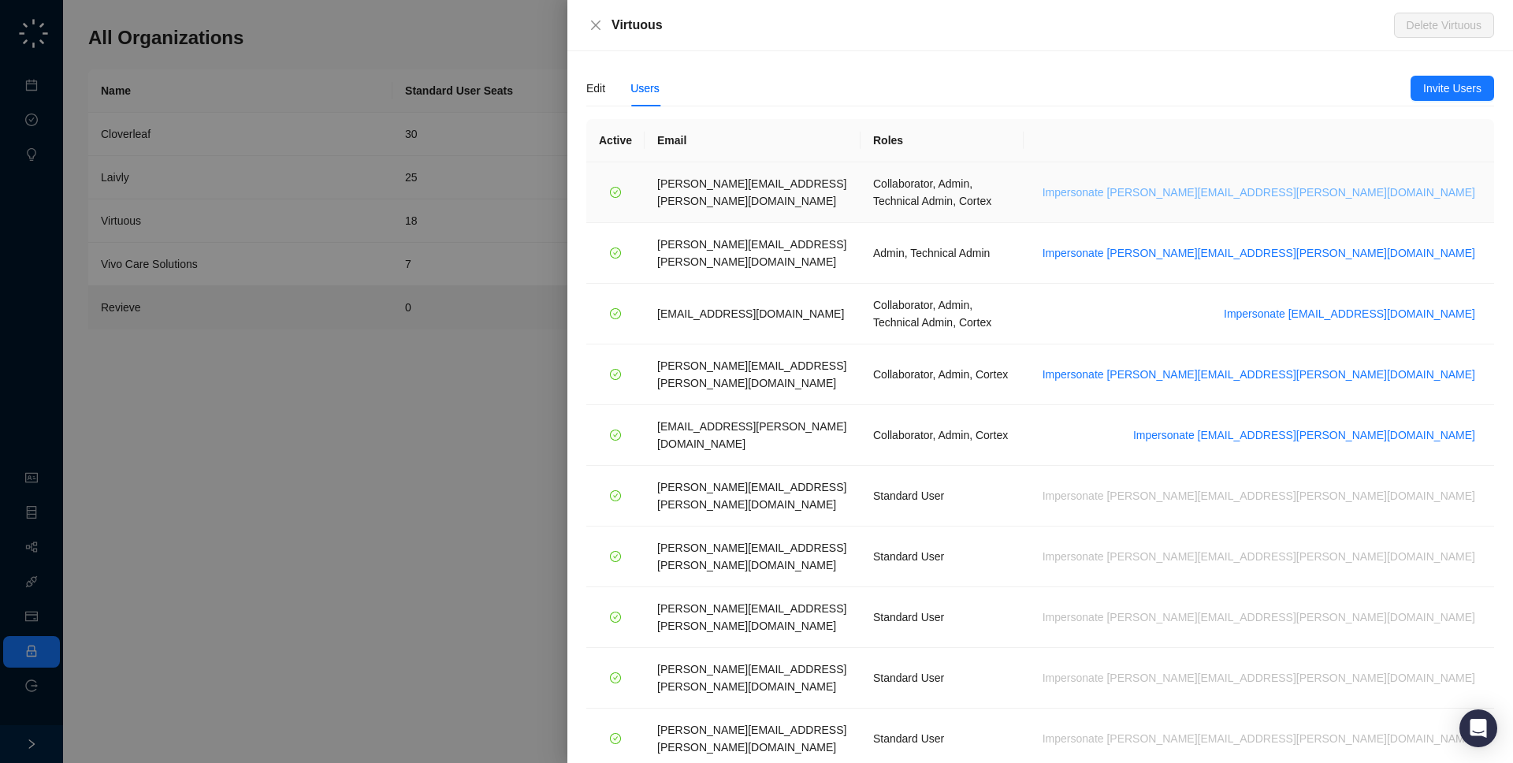
click at [1382, 186] on span "Impersonate emily.beck@virtuous.org" at bounding box center [1259, 192] width 433 height 17
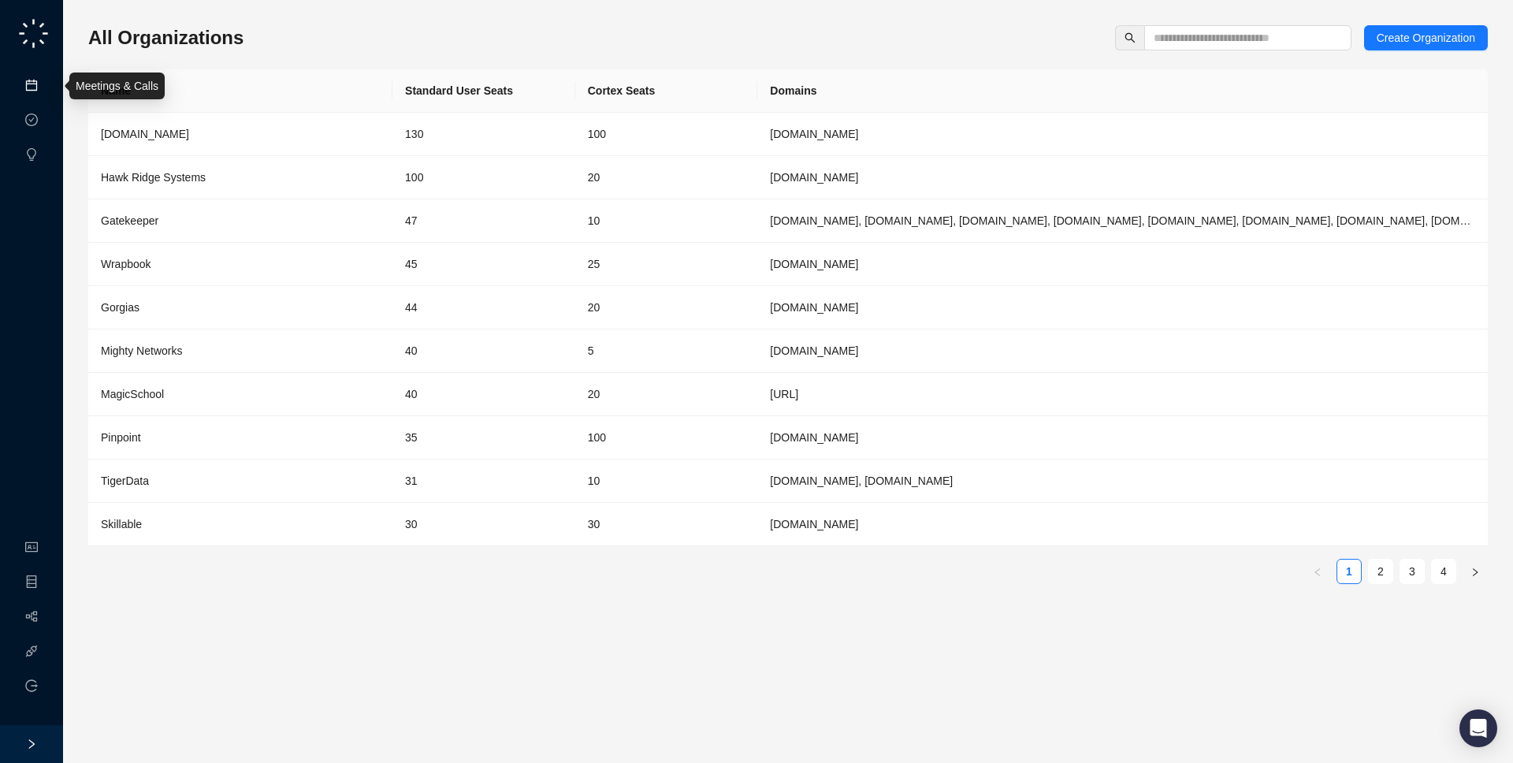
click at [46, 81] on link "Meetings & Calls" at bounding box center [87, 86] width 83 height 13
click at [46, 472] on link "Organization" at bounding box center [77, 478] width 62 height 13
